Goal: Information Seeking & Learning: Check status

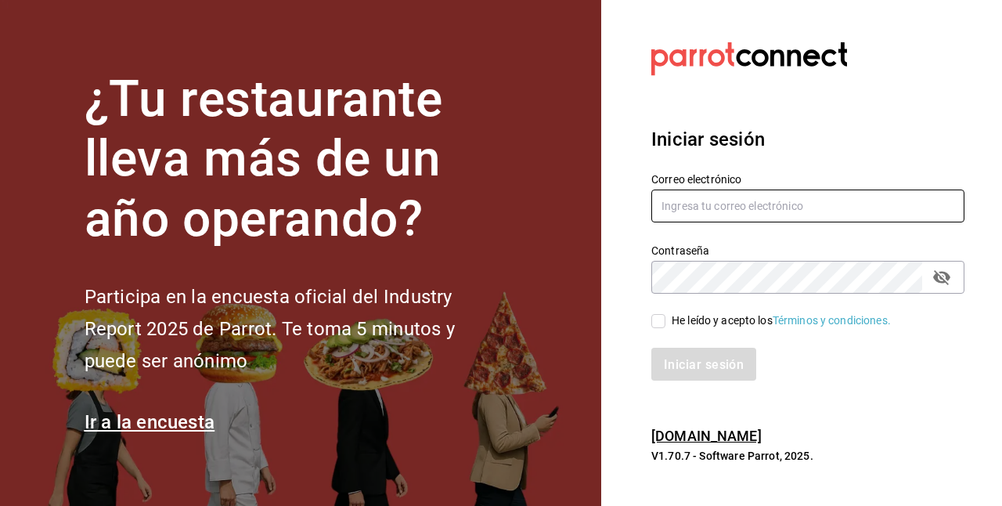
click at [756, 211] on input "text" at bounding box center [808, 206] width 313 height 33
type input "gerenciamoodlilas@zuda.mx"
click at [663, 316] on input "He leído y acepto los Términos y condiciones." at bounding box center [659, 321] width 14 height 14
checkbox input "true"
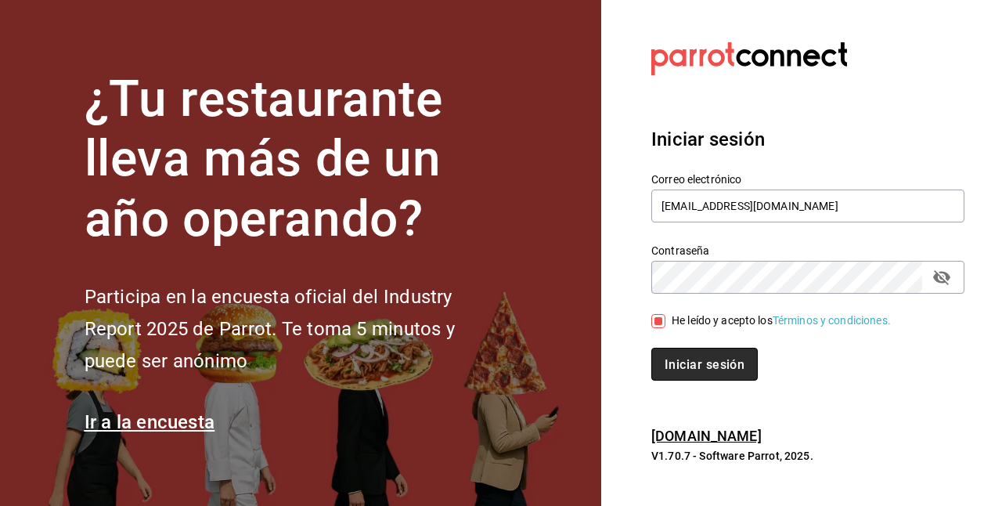
click at [677, 357] on font "Iniciar sesión" at bounding box center [705, 364] width 80 height 15
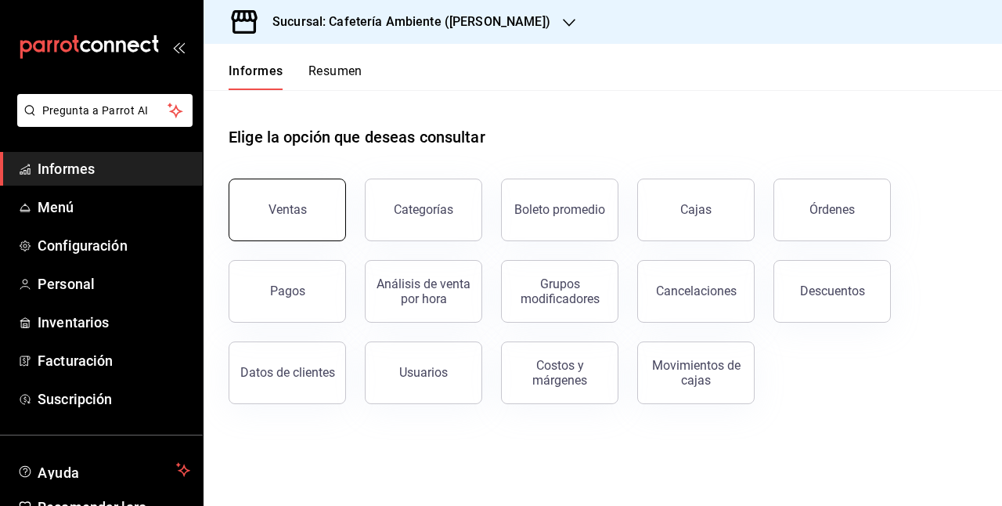
click at [313, 226] on button "Ventas" at bounding box center [287, 210] width 117 height 63
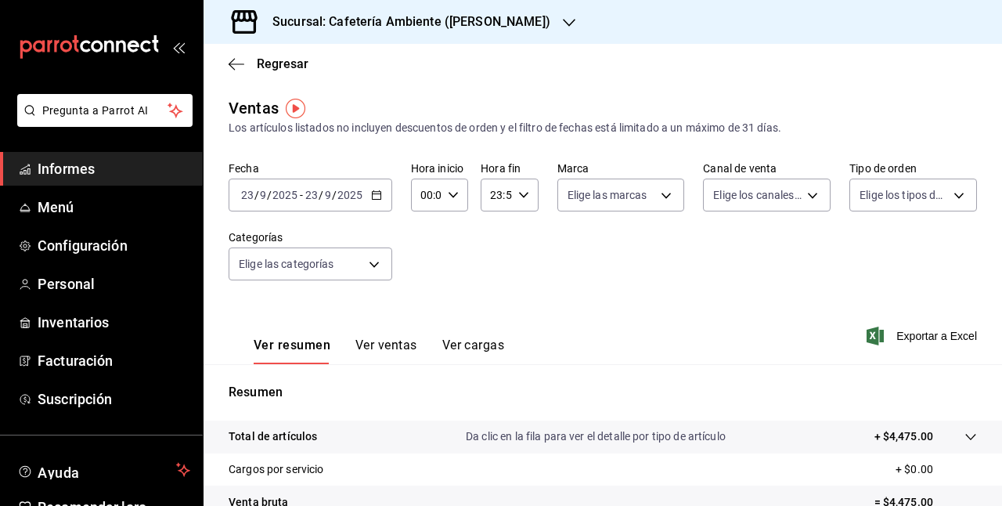
click at [372, 199] on icon "button" at bounding box center [376, 195] width 11 height 11
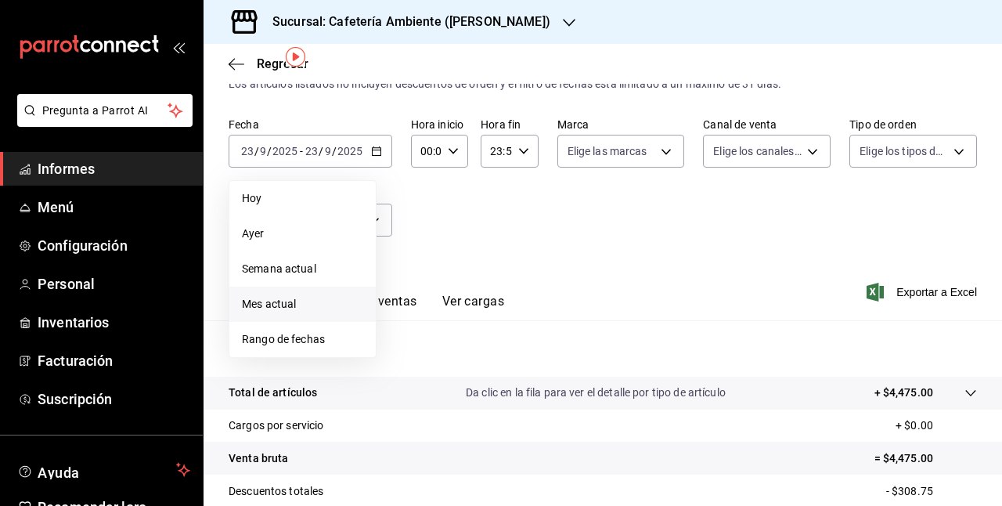
scroll to position [33, 0]
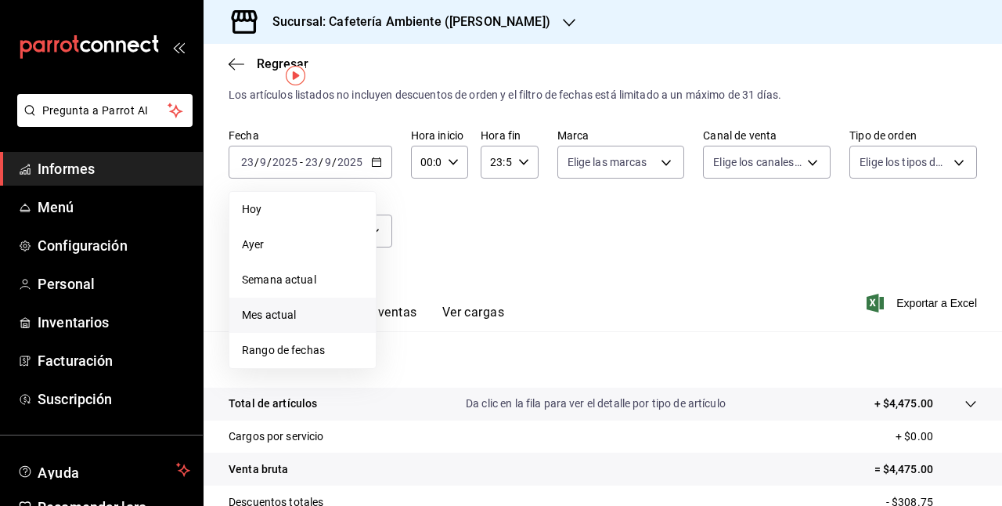
click at [280, 315] on font "Mes actual" at bounding box center [269, 315] width 54 height 13
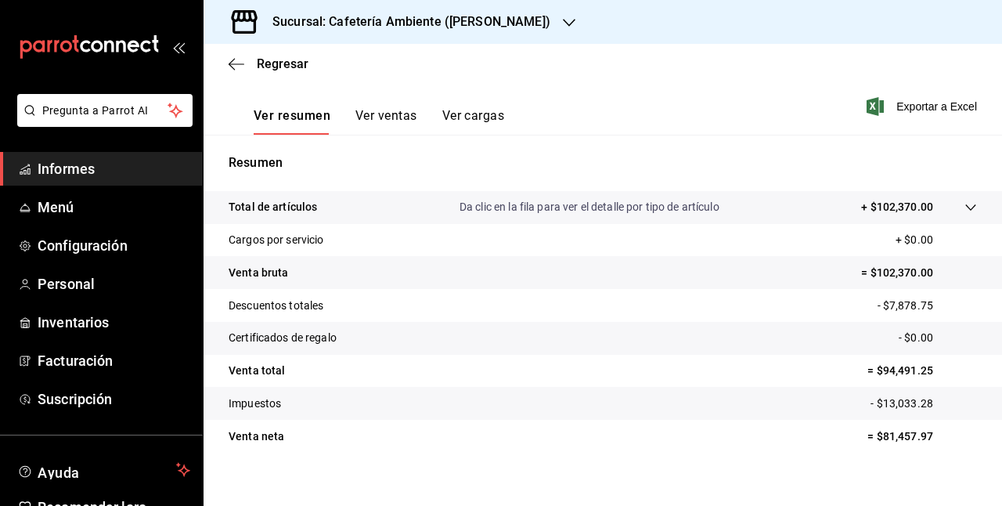
scroll to position [246, 0]
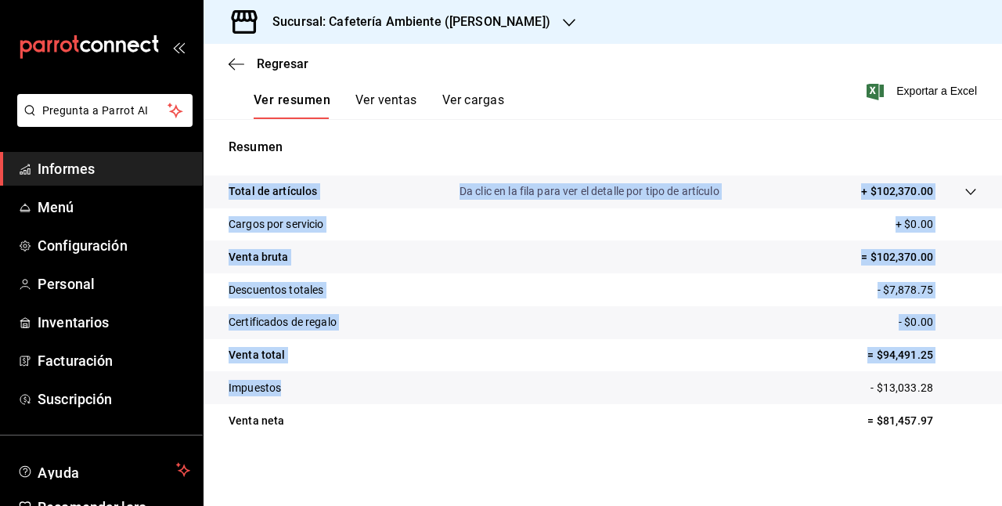
drag, startPoint x: 473, startPoint y: 373, endPoint x: 539, endPoint y: 446, distance: 98.7
click at [539, 446] on div "Total de artículos Da clic en la fila para ver el detalle por tipo de artículo …" at bounding box center [603, 315] width 799 height 280
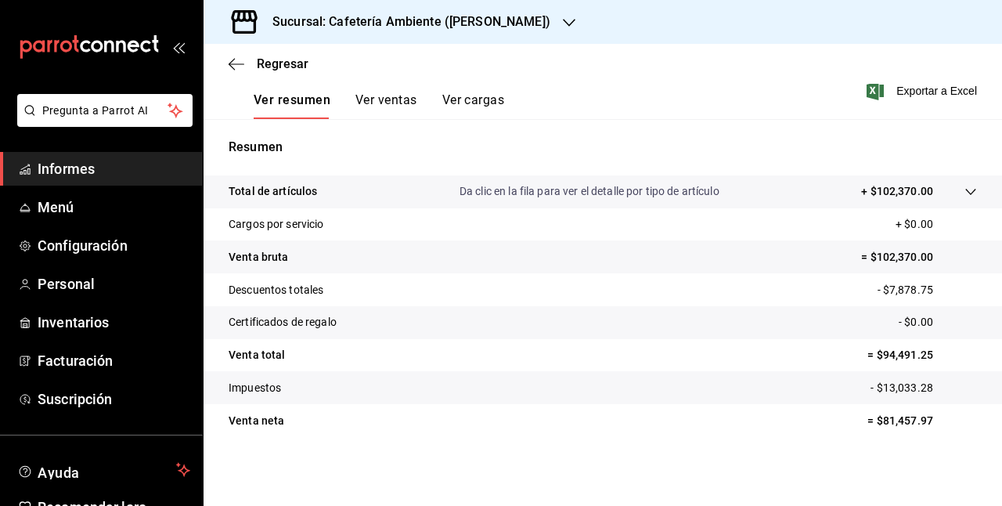
drag, startPoint x: 956, startPoint y: 11, endPoint x: 984, endPoint y: -14, distance: 37.1
click at [984, 0] on html "Pregunta a Parrot AI Informes Menú Configuración Personal Inventarios Facturaci…" at bounding box center [501, 253] width 1002 height 506
